Goal: Information Seeking & Learning: Learn about a topic

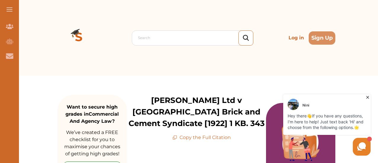
drag, startPoint x: 371, startPoint y: 194, endPoint x: 243, endPoint y: 121, distance: 147.1
click at [243, 121] on div "[PERSON_NAME] Hey there 👋 If you have any questions, I'm here to help! Just tex…" at bounding box center [304, 125] width 136 height 64
click at [237, 123] on div "[PERSON_NAME] Hey there 👋 If you have any questions, I'm here to help! Just tex…" at bounding box center [304, 125] width 136 height 64
click at [218, 134] on div "[PERSON_NAME] Ltd v [GEOGRAPHIC_DATA] Brick and Cement Syndicate [1922] 1 KB. 3…" at bounding box center [196, 118] width 139 height 47
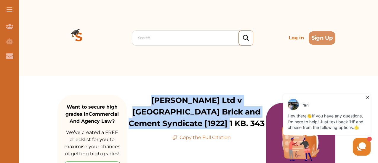
drag, startPoint x: 135, startPoint y: 101, endPoint x: 227, endPoint y: 120, distance: 94.6
click at [227, 120] on p "[PERSON_NAME] Ltd v [GEOGRAPHIC_DATA] Brick and Cement Syndicate [1922] 1 KB. 3…" at bounding box center [196, 112] width 139 height 35
copy p "[PERSON_NAME] Ltd v [GEOGRAPHIC_DATA] Brick and Cement Syndicate [1922] 1 KB. 3…"
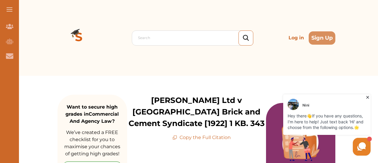
click at [313, 64] on div "Search Log in Sign Up" at bounding box center [197, 38] width 278 height 76
